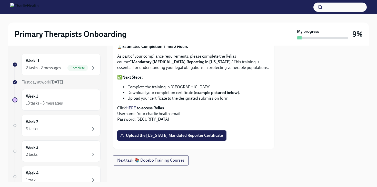
scroll to position [178, 0]
click at [190, 131] on label "Upload the [US_STATE] Mandated Reporter Certificate" at bounding box center [171, 136] width 109 height 10
click at [0, 0] on input "Upload the [US_STATE] Mandated Reporter Certificate" at bounding box center [0, 0] width 0 height 0
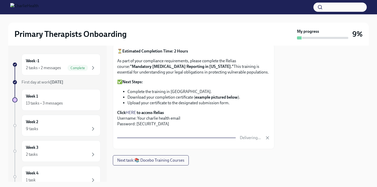
scroll to position [154, 0]
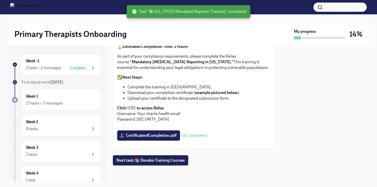
click at [274, 77] on div "⏳ Estimated Completion Time: 2 Hours As part of your compliance requirements, p…" at bounding box center [194, 95] width 162 height 110
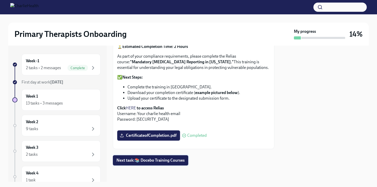
click at [166, 162] on span "Next task : 📚 Docebo Training Courses" at bounding box center [151, 160] width 68 height 5
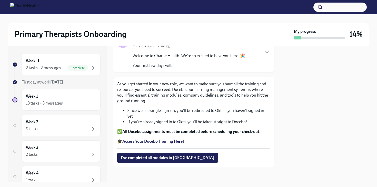
scroll to position [45, 0]
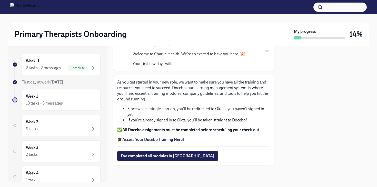
click at [149, 140] on strong "Access Your Docebo Training Here!" at bounding box center [153, 139] width 62 height 5
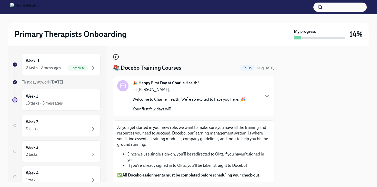
click at [115, 57] on icon "button" at bounding box center [116, 57] width 6 height 6
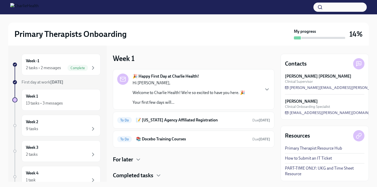
scroll to position [14, 0]
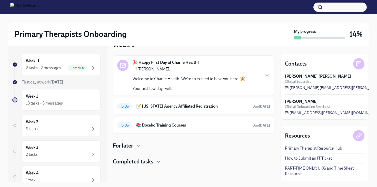
click at [138, 140] on div "🎉 Happy First Day at Charlie Health! Hi [PERSON_NAME], Welcome to Charlie Healt…" at bounding box center [194, 110] width 162 height 110
click at [138, 143] on icon "button" at bounding box center [138, 146] width 6 height 6
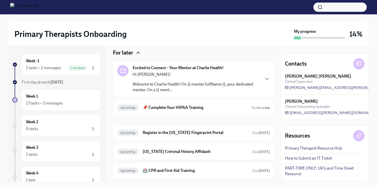
scroll to position [108, 0]
click at [164, 110] on div "Upcoming 📌 Complete Your HIPAA Training Due in a day" at bounding box center [193, 107] width 153 height 8
